Goal: Task Accomplishment & Management: Manage account settings

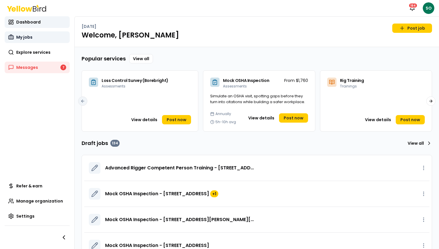
click at [31, 38] on span "My jobs" at bounding box center [24, 37] width 16 height 6
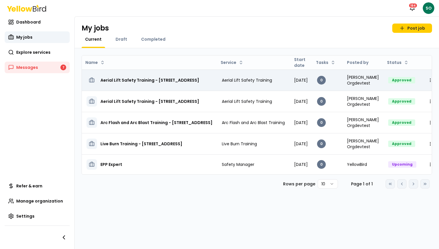
click at [143, 78] on h3 "Aerial Lift Safety Training - [STREET_ADDRESS]" at bounding box center [149, 80] width 99 height 10
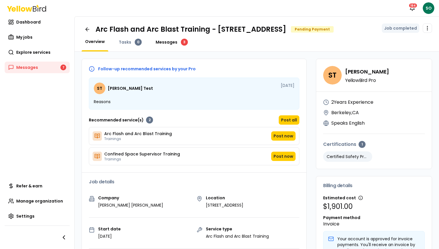
click at [167, 45] on span "Messages" at bounding box center [167, 42] width 22 height 6
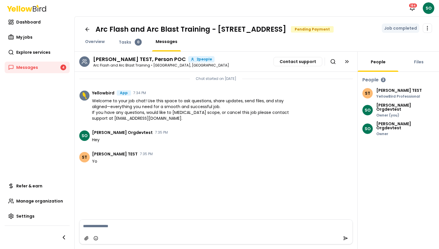
click at [395, 98] on div "SCOTT TEST YellowBird Professional" at bounding box center [399, 93] width 46 height 10
click at [93, 44] on span "Overview" at bounding box center [95, 42] width 20 height 6
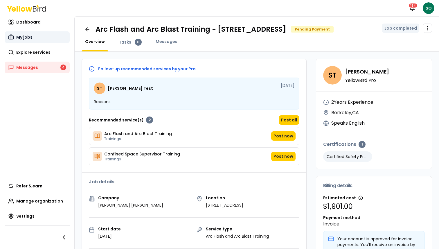
click at [26, 38] on span "My jobs" at bounding box center [24, 37] width 16 height 6
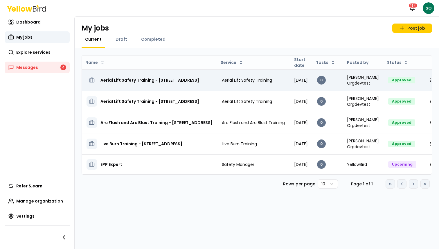
click at [151, 76] on h3 "Aerial Lift Safety Training - [STREET_ADDRESS]" at bounding box center [149, 80] width 99 height 10
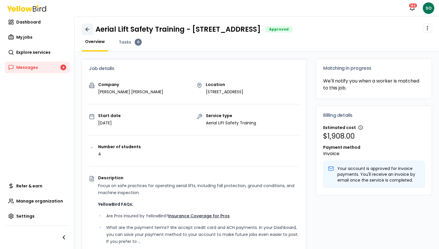
click at [88, 32] on icon at bounding box center [88, 29] width 6 height 6
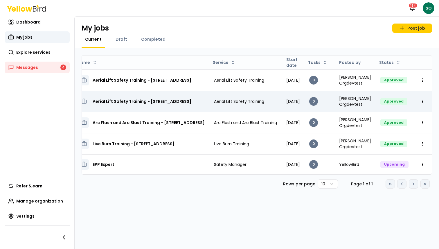
scroll to position [0, 10]
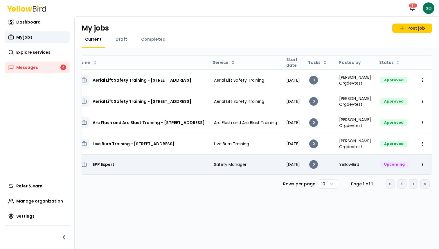
click at [104, 161] on h3 "EPP Expert" at bounding box center [104, 164] width 22 height 10
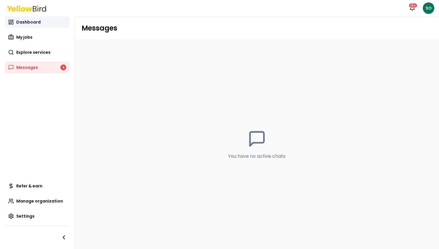
click at [24, 28] on link "Dashboard" at bounding box center [37, 22] width 65 height 12
